Goal: Transaction & Acquisition: Purchase product/service

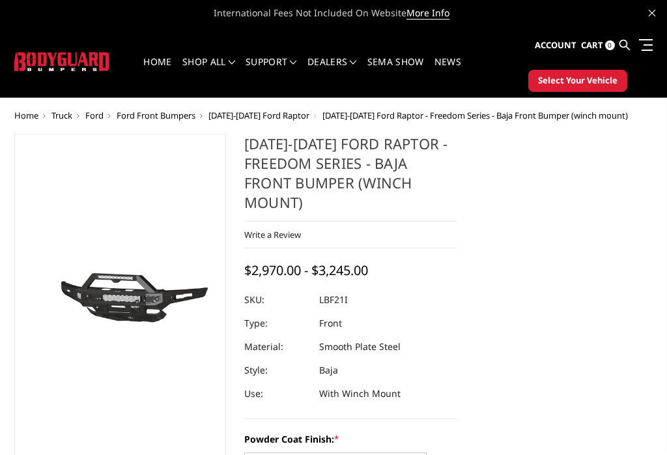
click at [372, 112] on span "2021-2025 Ford Raptor - Freedom Series - Baja Front Bumper (winch mount)" at bounding box center [476, 115] width 306 height 12
click at [369, 116] on span "[DATE]-[DATE] Ford Raptor - Freedom Series - Baja Front Bumper (winch mount)" at bounding box center [476, 115] width 306 height 12
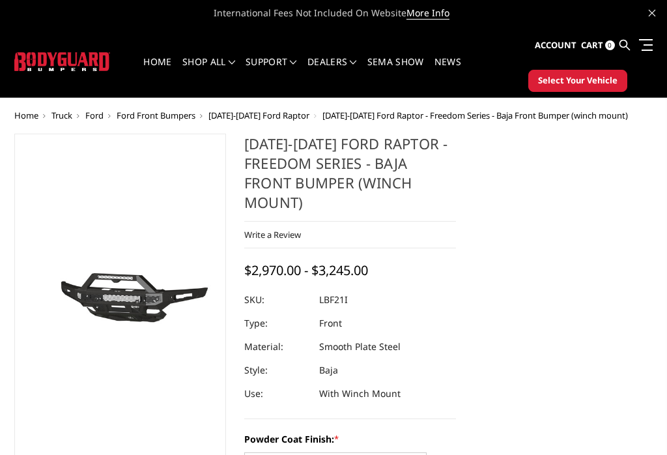
click at [376, 118] on span "[DATE]-[DATE] Ford Raptor - Freedom Series - Baja Front Bumper (winch mount)" at bounding box center [476, 115] width 306 height 12
click at [67, 116] on span "Truck" at bounding box center [61, 115] width 21 height 12
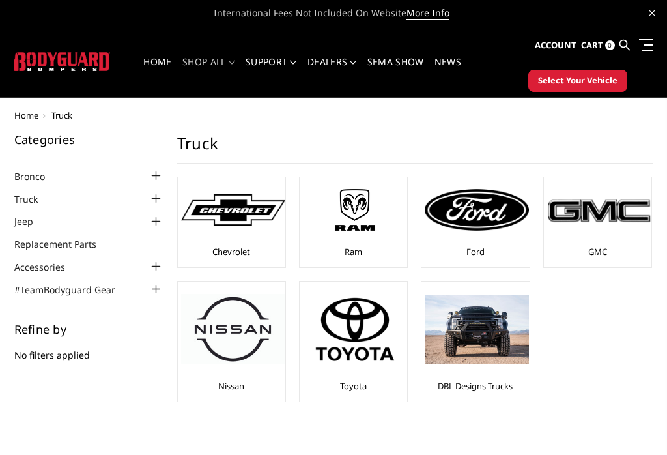
click at [498, 208] on img at bounding box center [477, 210] width 104 height 42
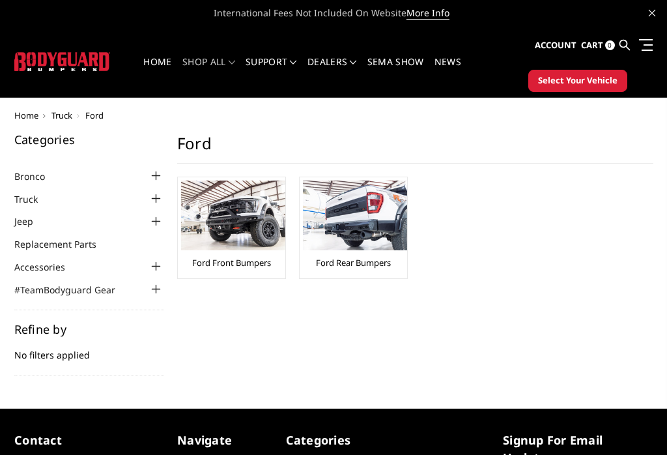
click at [242, 230] on img at bounding box center [233, 215] width 104 height 70
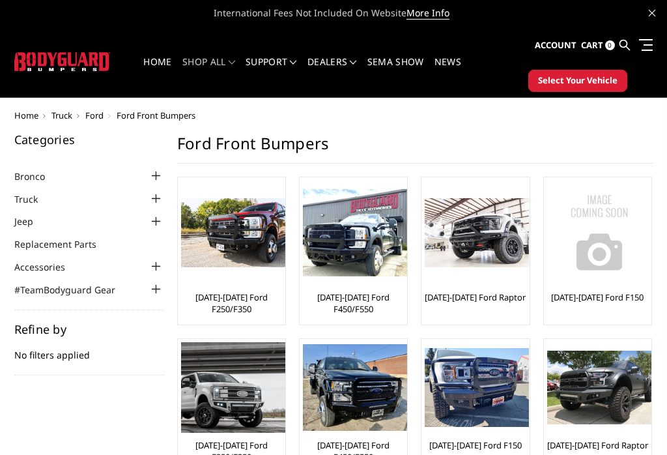
click at [513, 240] on img at bounding box center [477, 233] width 104 height 70
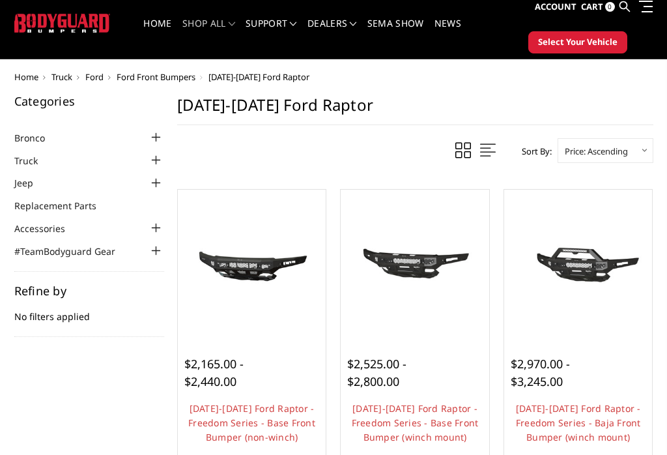
scroll to position [38, 0]
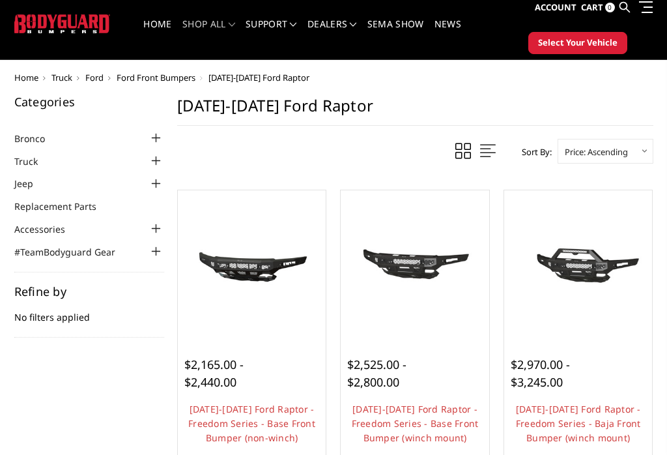
click at [603, 263] on img at bounding box center [579, 264] width 142 height 66
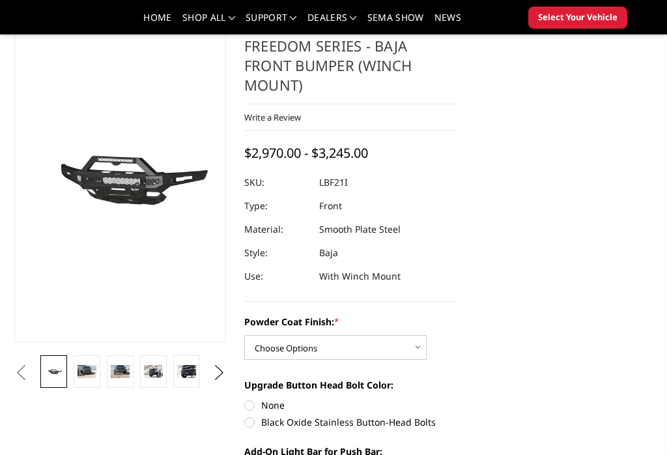
click at [229, 375] on button "Next" at bounding box center [220, 373] width 20 height 20
click at [197, 375] on link at bounding box center [186, 371] width 27 height 33
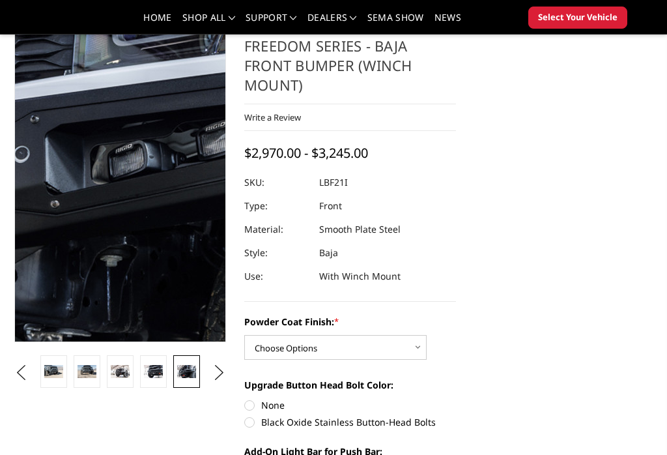
click at [137, 194] on img at bounding box center [72, 169] width 834 height 556
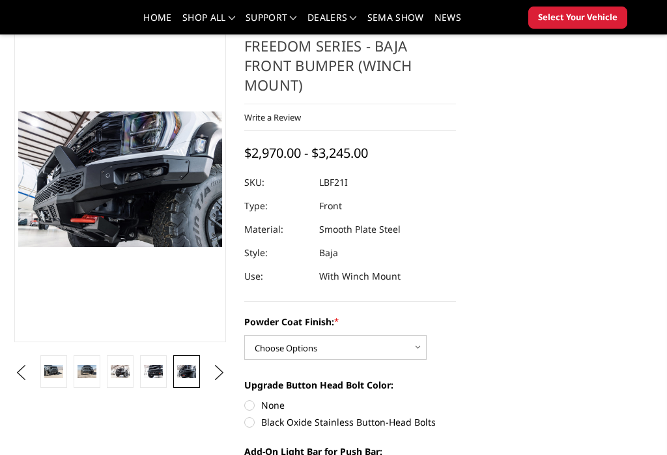
click at [197, 367] on link at bounding box center [186, 371] width 27 height 33
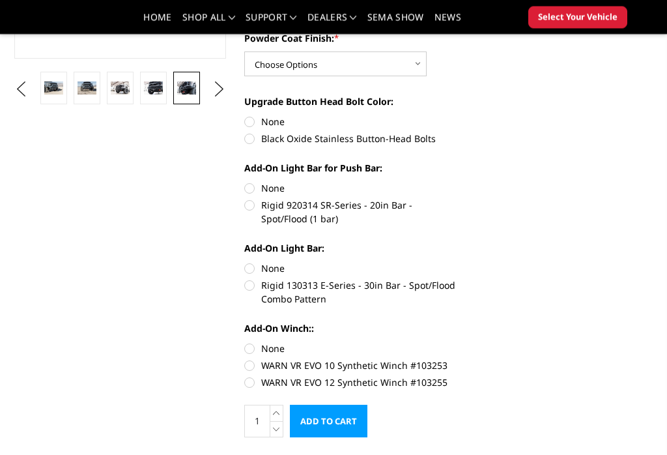
scroll to position [362, 0]
click at [252, 384] on label "WARN VR EVO 12 Synthetic Winch #103255" at bounding box center [350, 382] width 212 height 14
click at [456, 359] on input "WARN VR EVO 12 Synthetic Winch #103255" at bounding box center [456, 358] width 1 height 1
radio input "true"
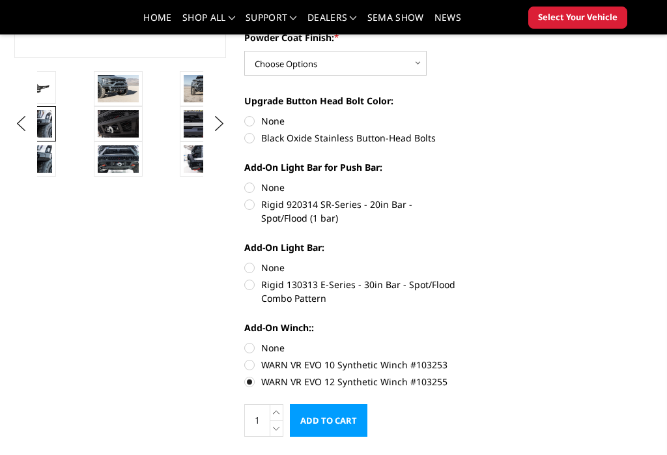
click at [256, 293] on label "Rigid 130313 E-Series - 30in Bar - Spot/Flood Combo Pattern" at bounding box center [350, 291] width 212 height 27
click at [456, 261] on input "Rigid 130313 E-Series - 30in Bar - Spot/Flood Combo Pattern" at bounding box center [456, 261] width 1 height 1
radio input "true"
click at [255, 212] on label "Rigid 920314 SR-Series - 20in Bar - Spot/Flood (1 bar)" at bounding box center [350, 210] width 212 height 27
click at [456, 181] on input "Rigid 920314 SR-Series - 20in Bar - Spot/Flood (1 bar)" at bounding box center [456, 180] width 1 height 1
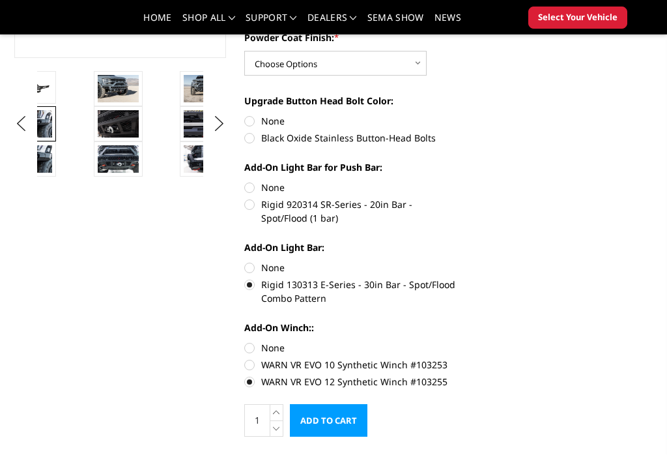
radio input "true"
click at [257, 145] on label "Black Oxide Stainless Button-Head Bolts" at bounding box center [350, 138] width 212 height 14
click at [456, 115] on input "Black Oxide Stainless Button-Head Bolts" at bounding box center [456, 114] width 1 height 1
radio input "true"
click at [412, 65] on select "Choose Options Bare Metal Texture Black Powder Coat" at bounding box center [335, 63] width 182 height 25
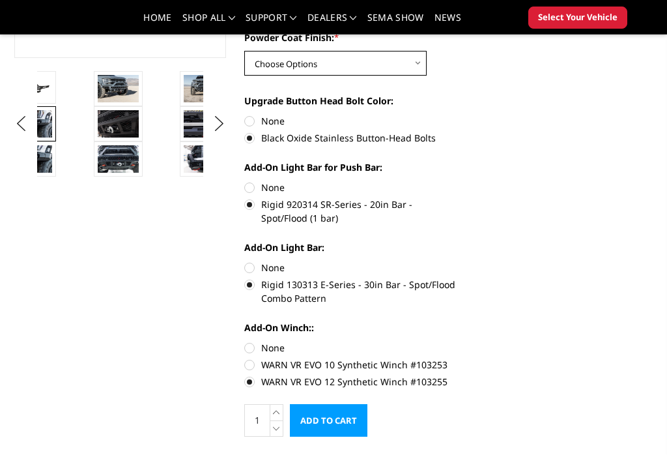
select select "2766"
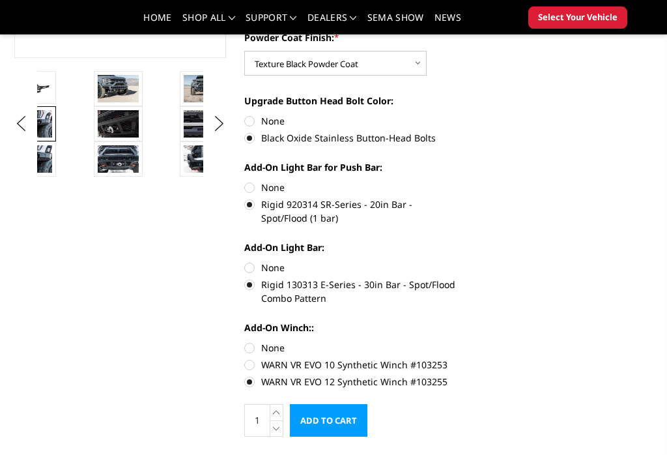
click at [345, 425] on input "Add to Cart" at bounding box center [329, 420] width 78 height 33
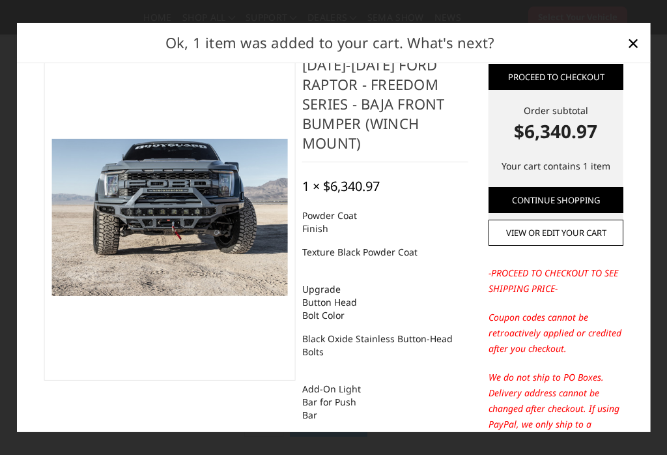
scroll to position [29, 0]
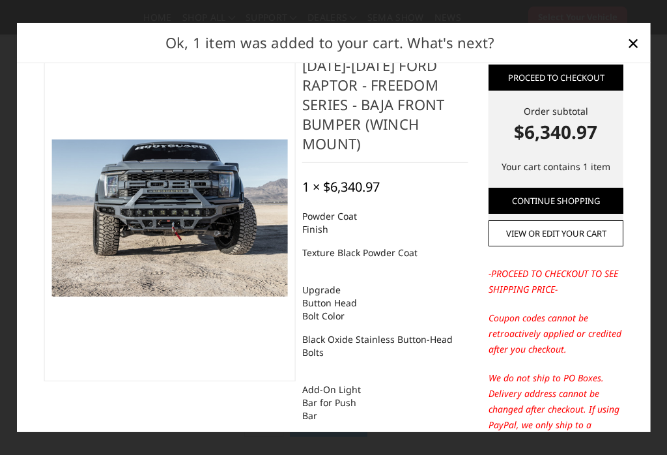
click at [640, 44] on link "×" at bounding box center [633, 43] width 21 height 21
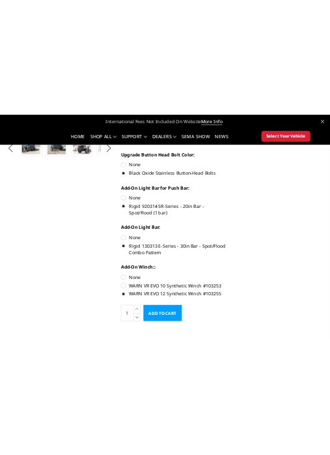
scroll to position [587, 0]
